Goal: Task Accomplishment & Management: Manage account settings

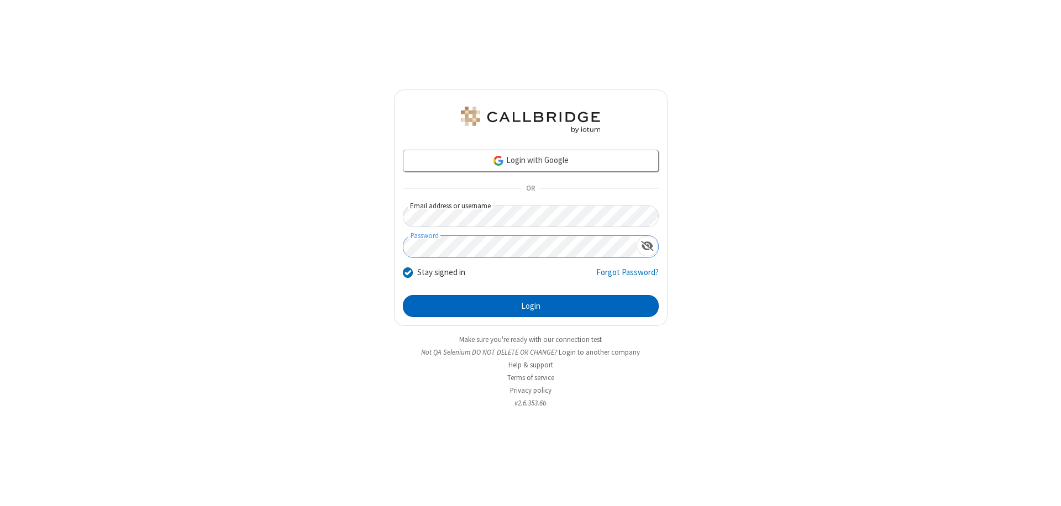
click at [531, 306] on button "Login" at bounding box center [531, 306] width 256 height 22
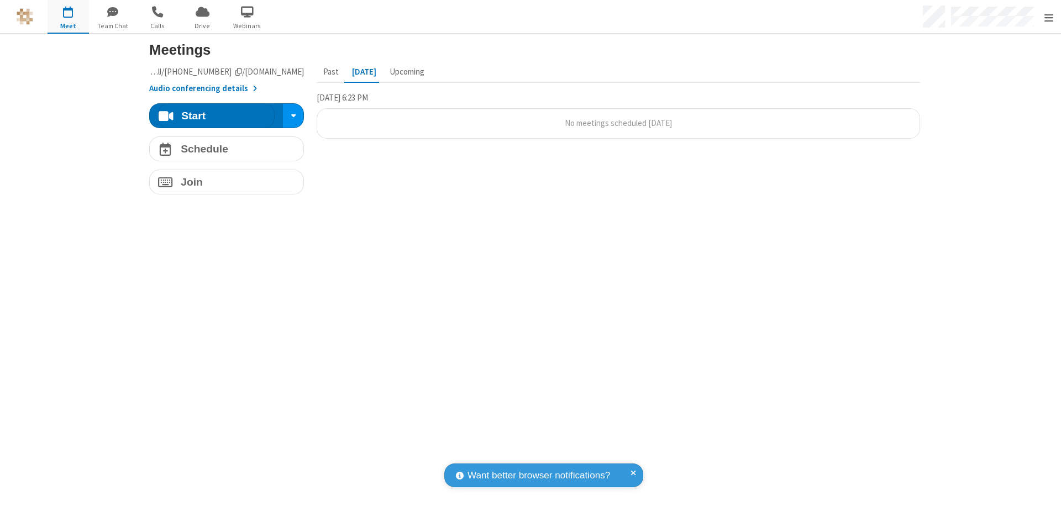
click at [1048, 17] on span "Open menu" at bounding box center [1048, 17] width 9 height 11
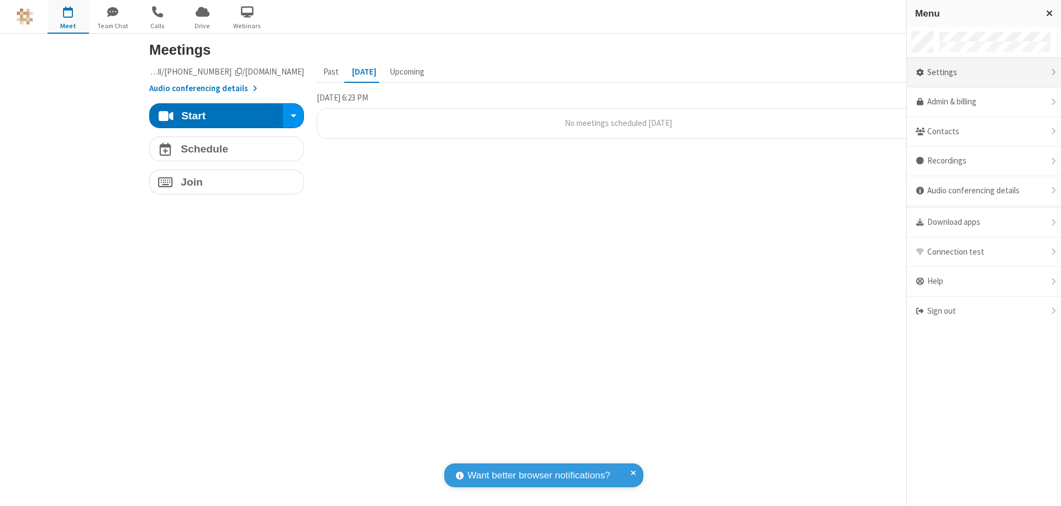
click at [984, 72] on div "Settings" at bounding box center [984, 73] width 154 height 30
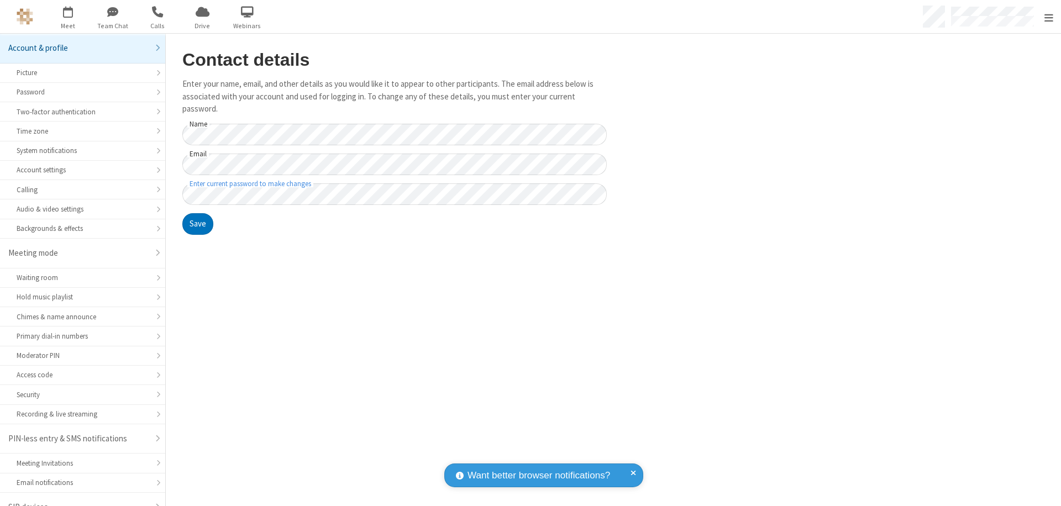
scroll to position [15, 0]
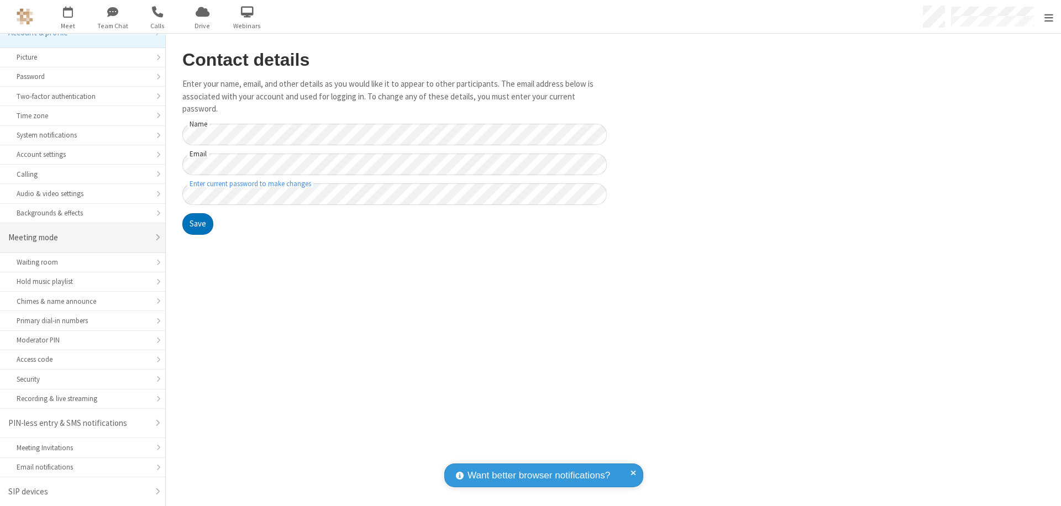
click at [78, 238] on div "Meeting mode" at bounding box center [78, 238] width 140 height 13
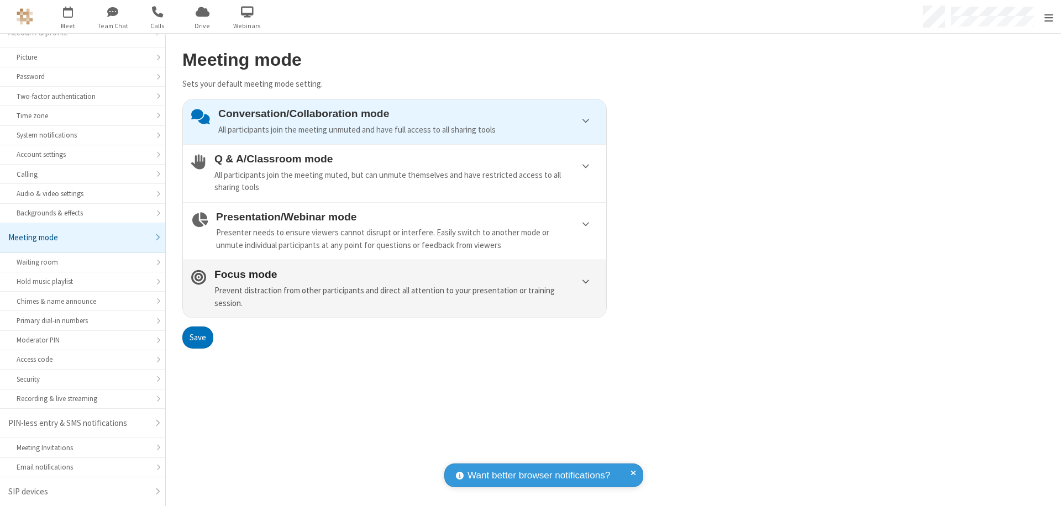
click at [395, 288] on div "Prevent distraction from other participants and direct all attention to your pr…" at bounding box center [406, 297] width 384 height 25
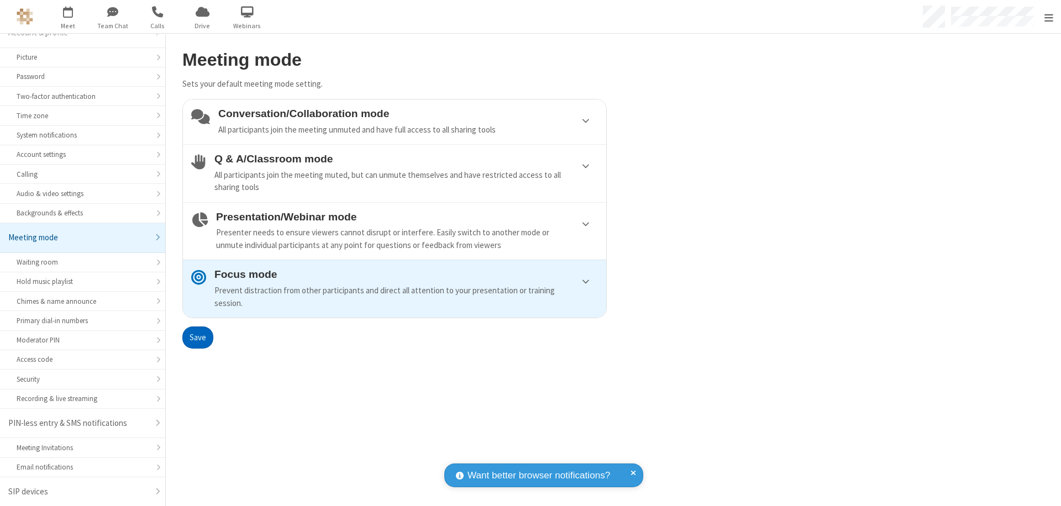
click at [197, 337] on button "Save" at bounding box center [197, 338] width 31 height 22
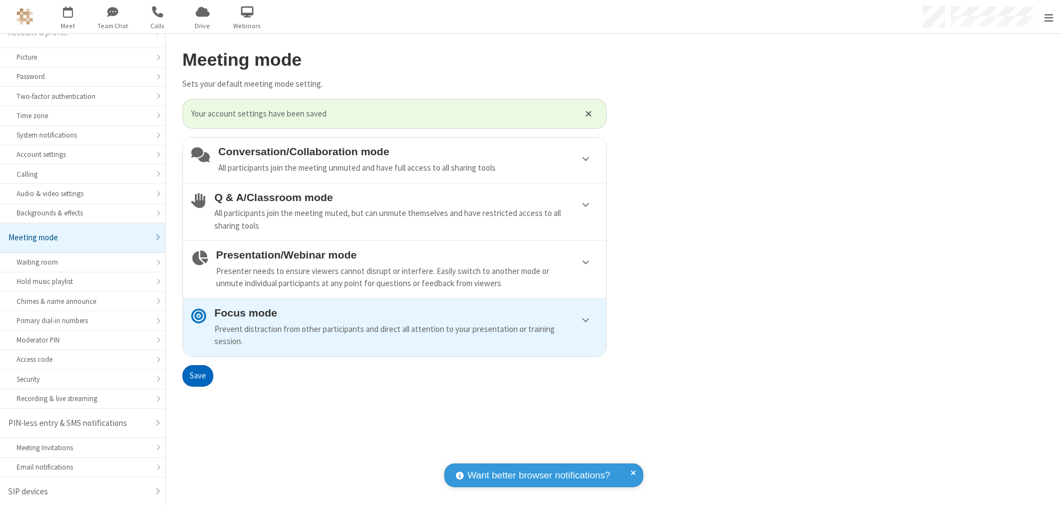
click at [1048, 17] on span "Open menu" at bounding box center [1048, 17] width 9 height 11
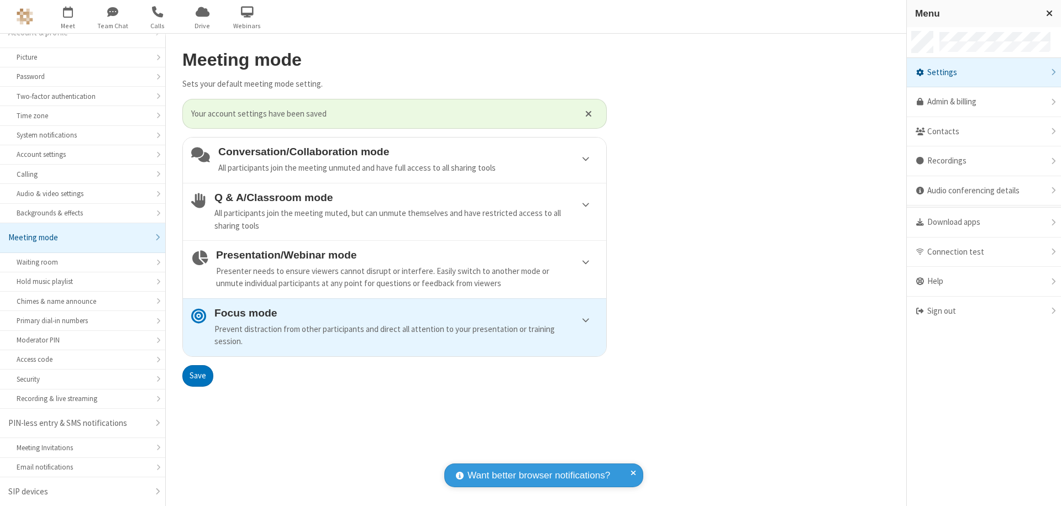
click at [984, 311] on div "Sign out" at bounding box center [984, 311] width 154 height 29
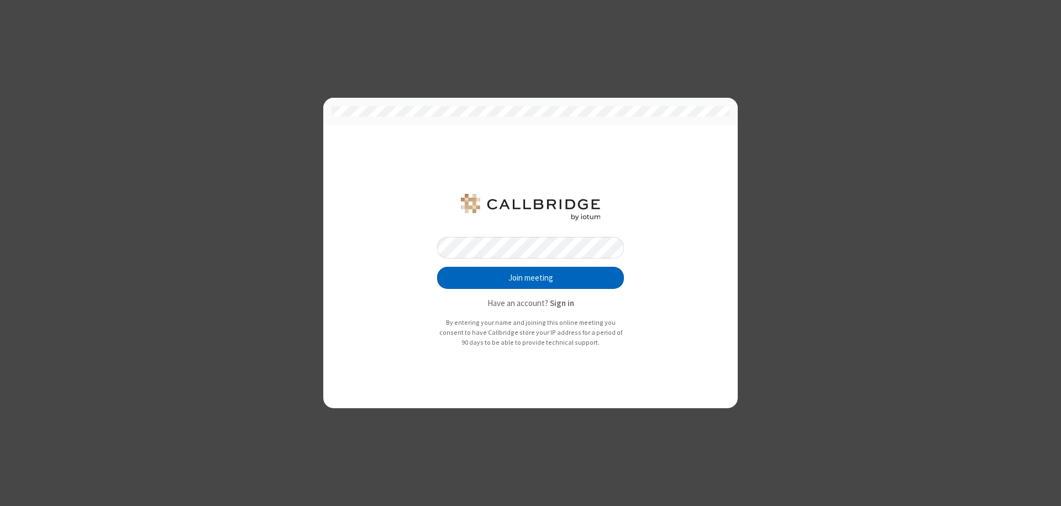
click at [531, 278] on button "Join meeting" at bounding box center [530, 278] width 187 height 22
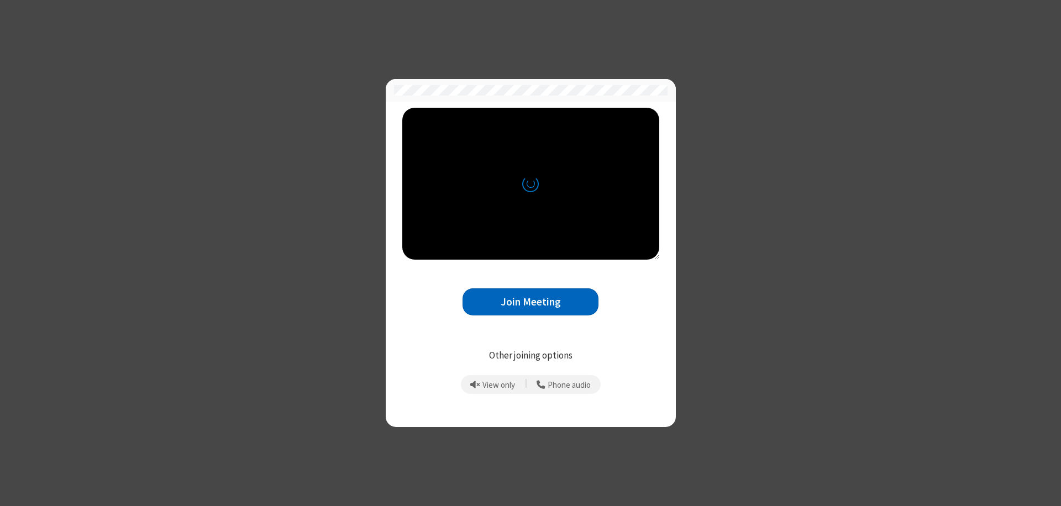
click at [531, 302] on button "Join Meeting" at bounding box center [531, 301] width 136 height 27
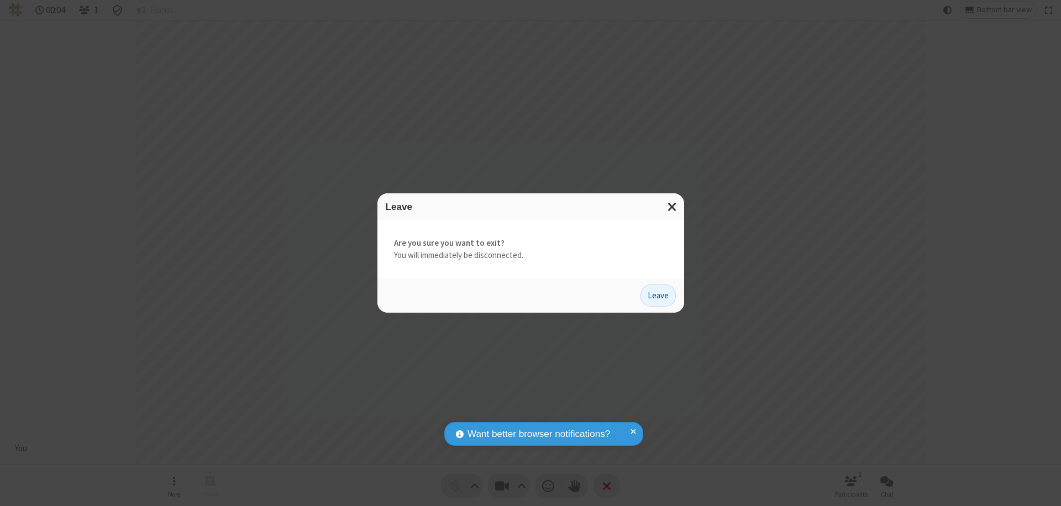
click at [658, 295] on button "Leave" at bounding box center [657, 296] width 35 height 22
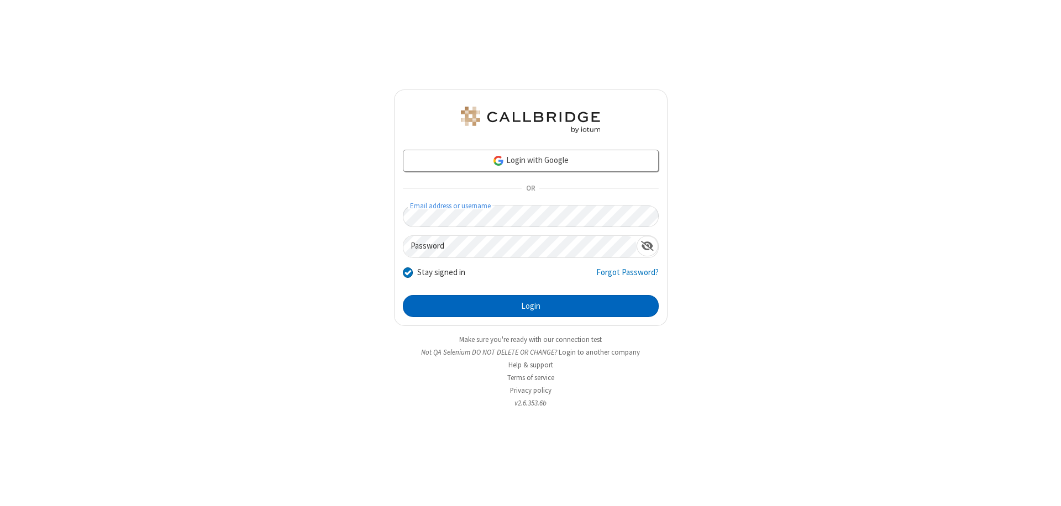
click at [531, 306] on button "Login" at bounding box center [531, 306] width 256 height 22
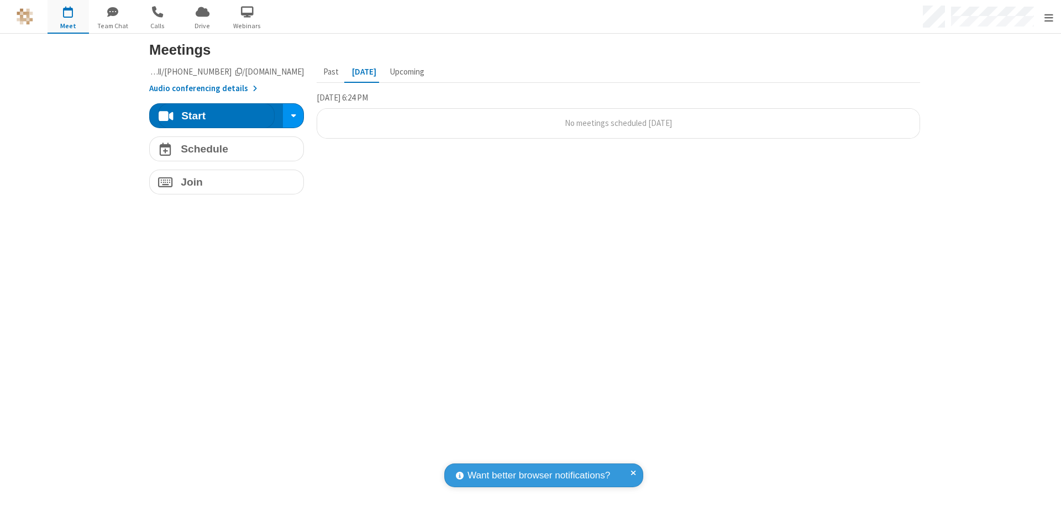
click at [1048, 17] on span "Open menu" at bounding box center [1048, 17] width 9 height 11
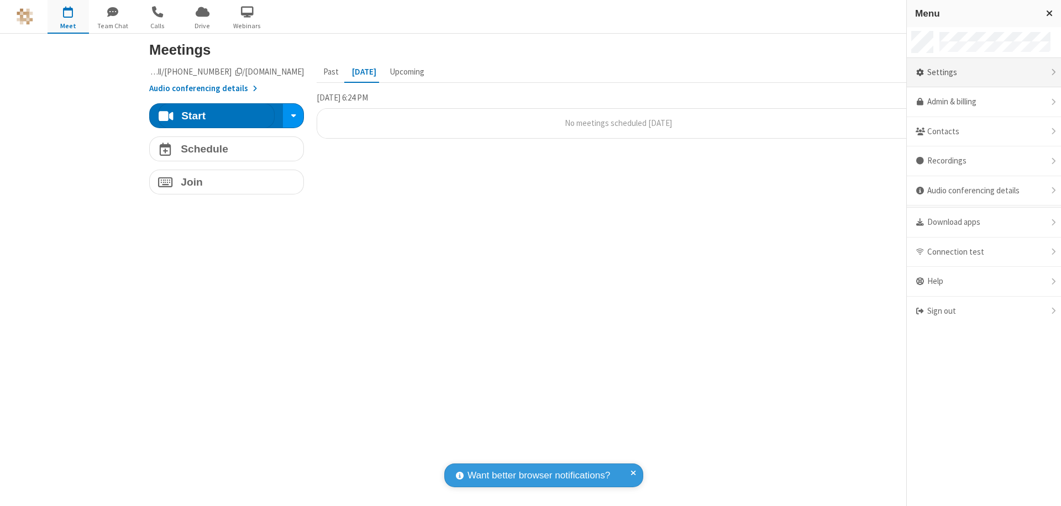
click at [984, 72] on div "Settings" at bounding box center [984, 73] width 154 height 30
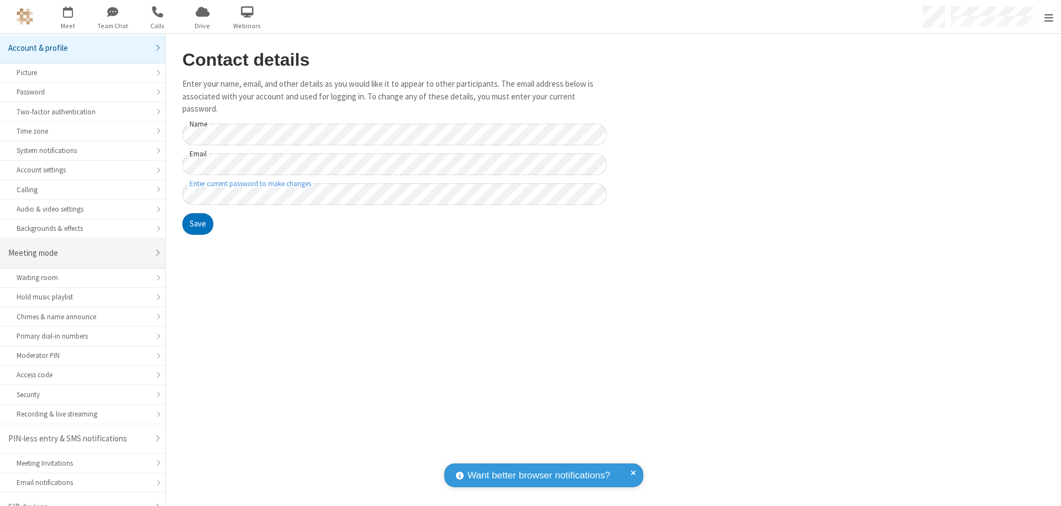
click at [78, 247] on div "Meeting mode" at bounding box center [78, 253] width 140 height 13
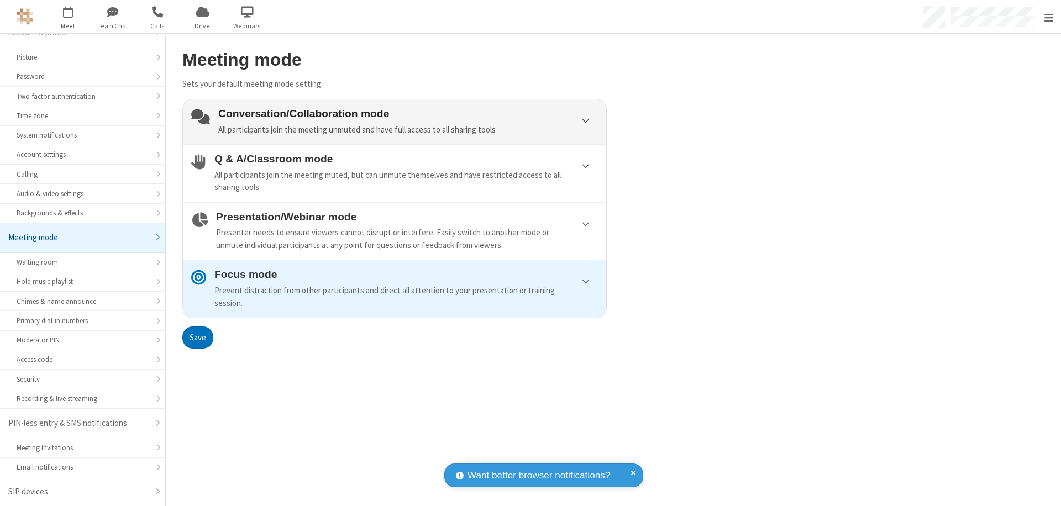
click at [395, 122] on div "Conversation/Collaboration mode All participants join the meeting unmuted and h…" at bounding box center [408, 122] width 380 height 28
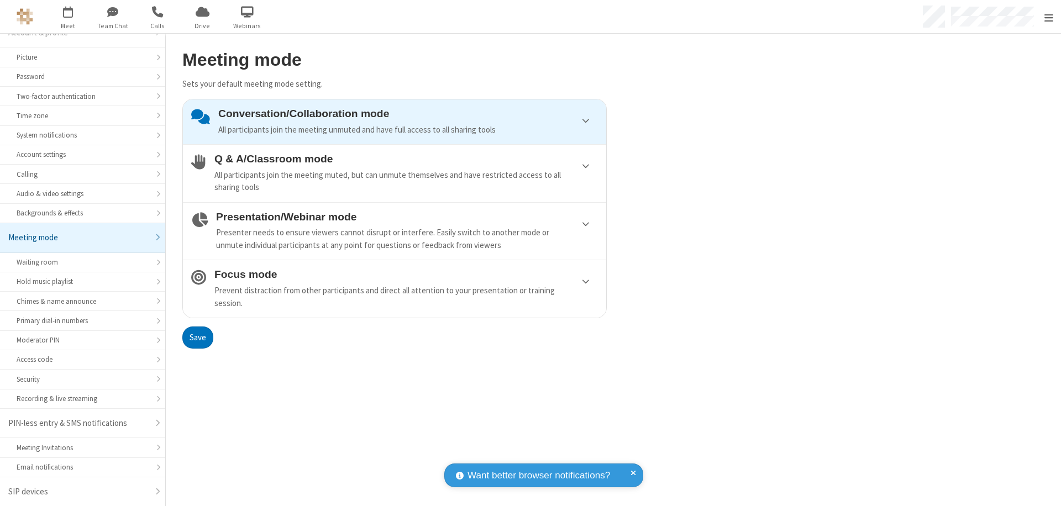
click at [197, 337] on button "Save" at bounding box center [197, 338] width 31 height 22
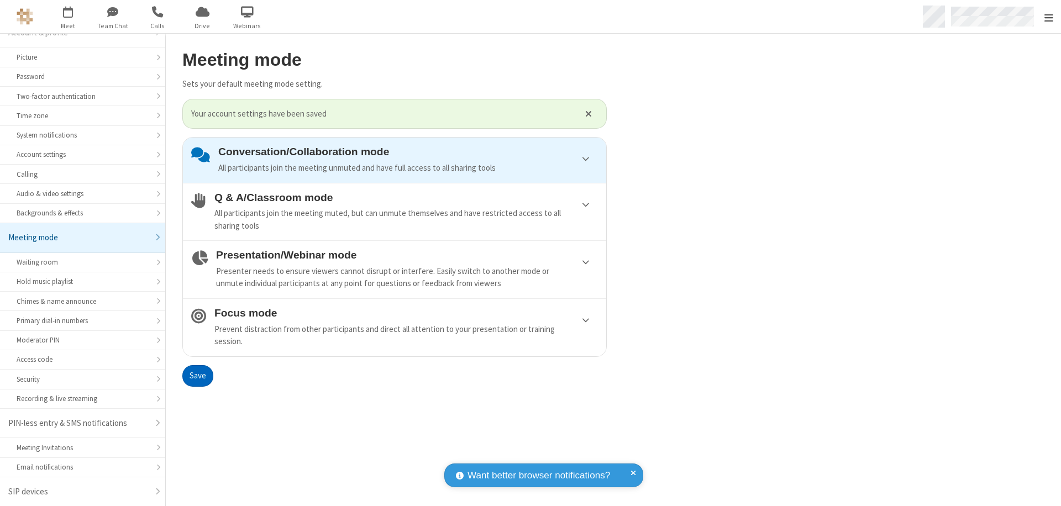
click at [1048, 17] on span "Open menu" at bounding box center [1048, 17] width 9 height 11
